Goal: Check status: Check status

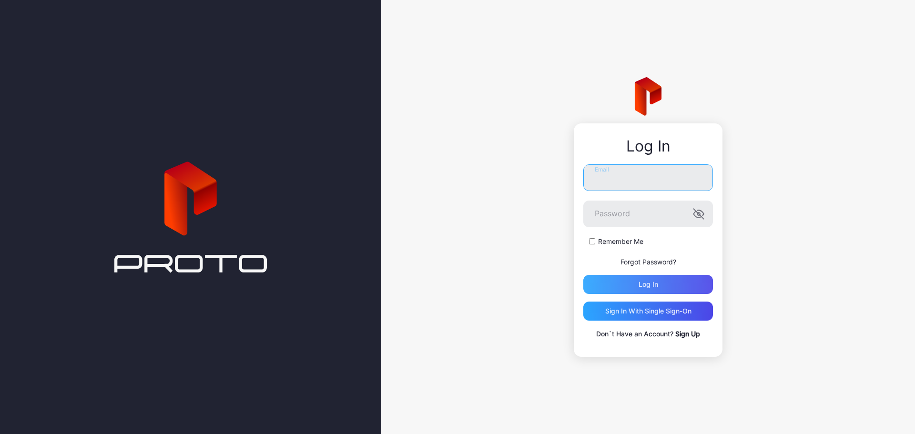
type input "**********"
click at [649, 284] on div "Log in" at bounding box center [649, 285] width 20 height 8
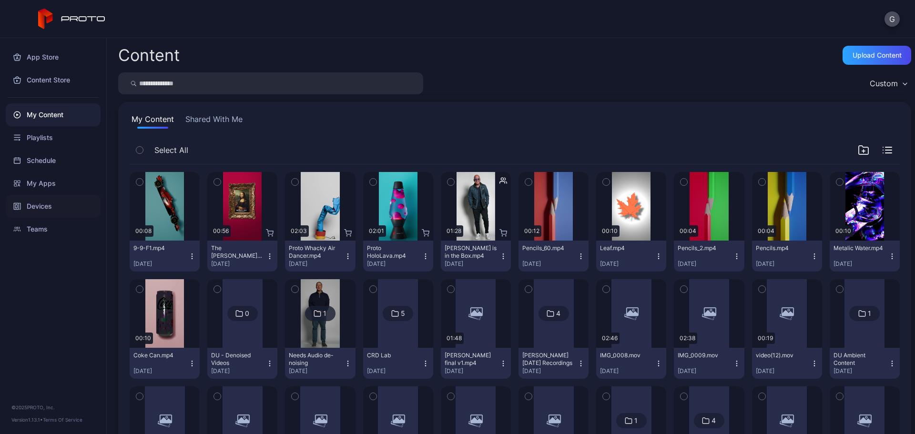
click at [50, 202] on div "Devices" at bounding box center [53, 206] width 95 height 23
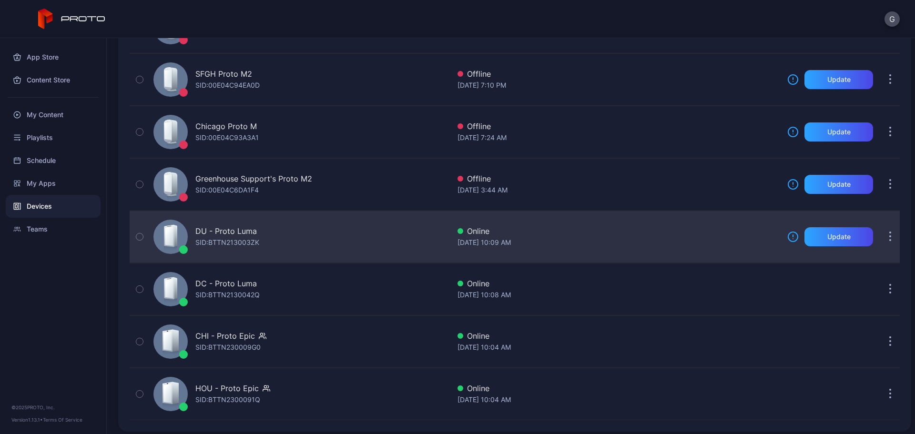
scroll to position [217, 0]
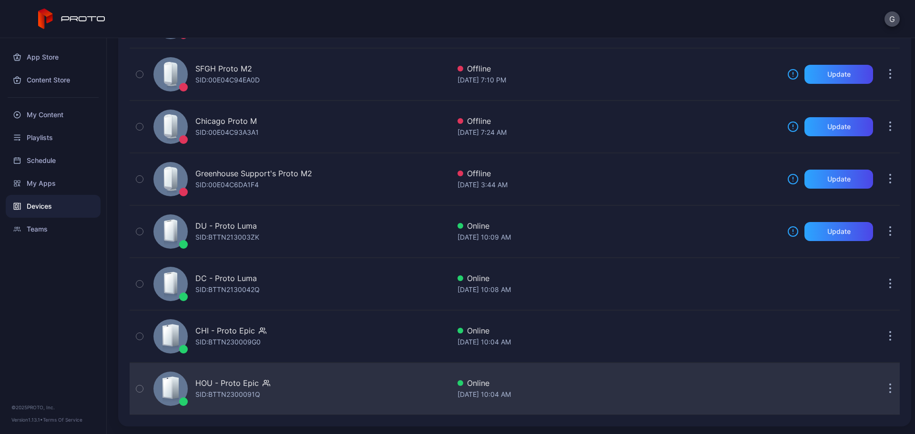
click at [185, 387] on div at bounding box center [170, 389] width 34 height 34
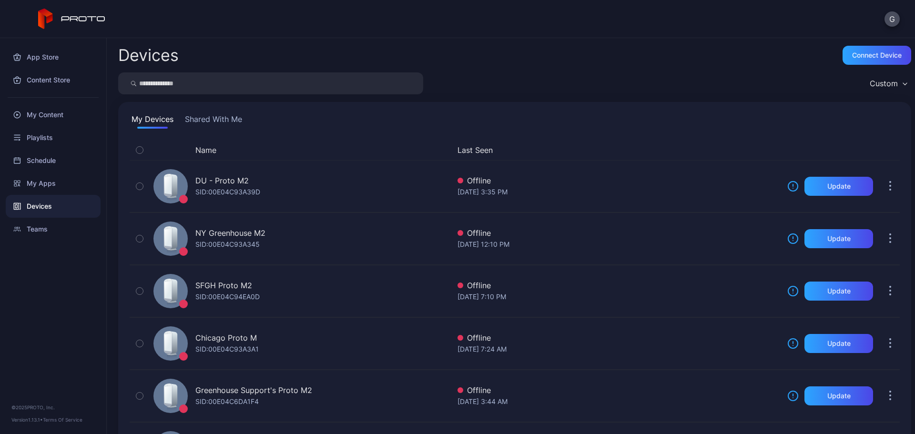
scroll to position [217, 0]
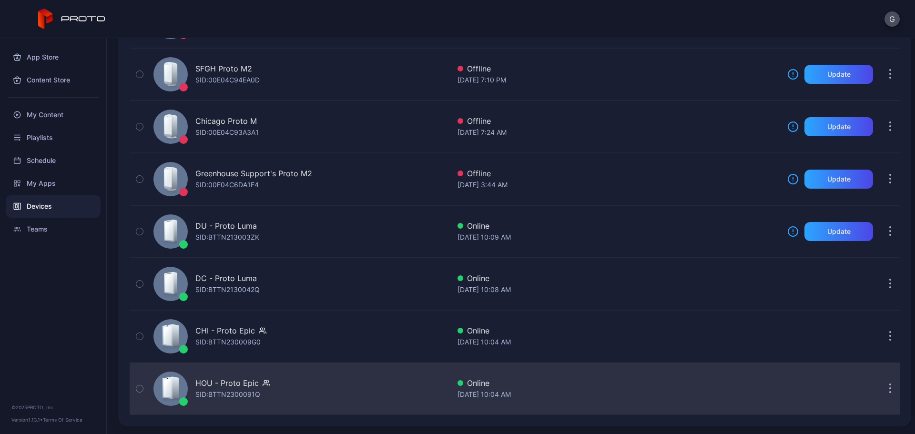
click at [881, 388] on button "button" at bounding box center [890, 388] width 19 height 19
click at [747, 393] on div "[DATE] 10:04 AM" at bounding box center [618, 394] width 322 height 11
